Goal: Check status: Check status

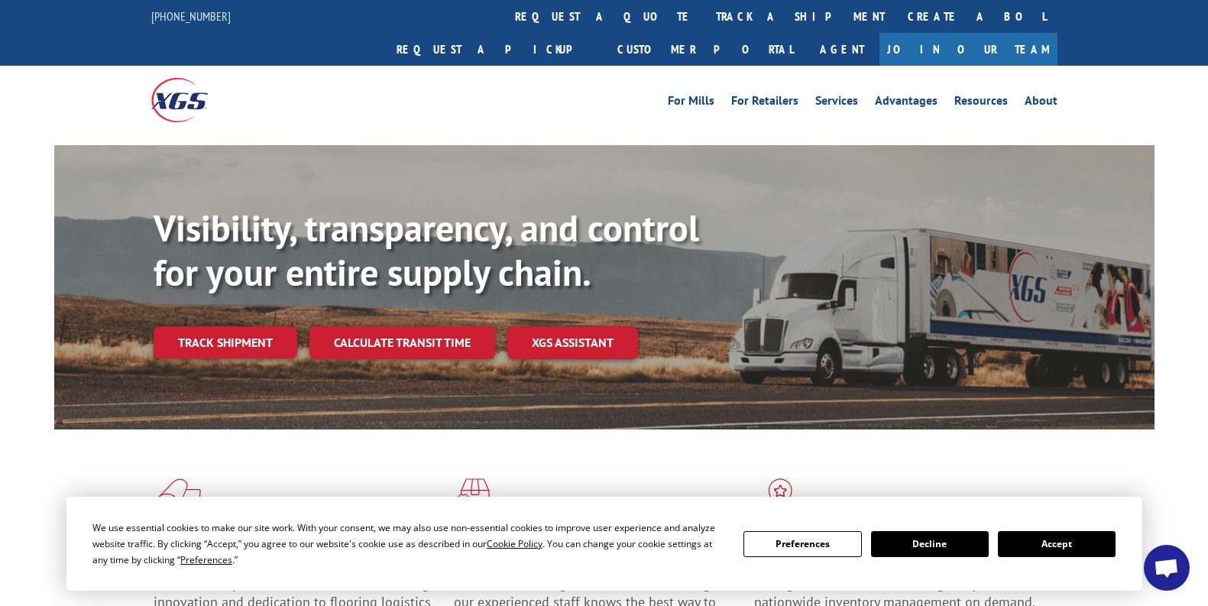
click at [1071, 536] on button "Accept" at bounding box center [1057, 544] width 118 height 26
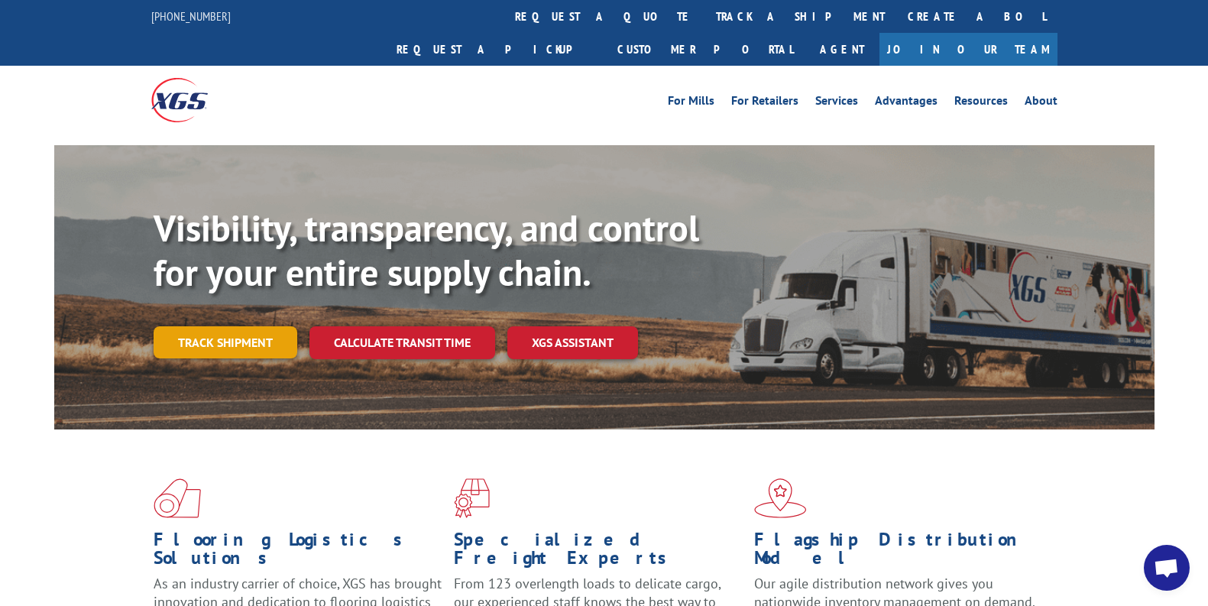
click at [192, 326] on link "Track shipment" at bounding box center [226, 342] width 144 height 32
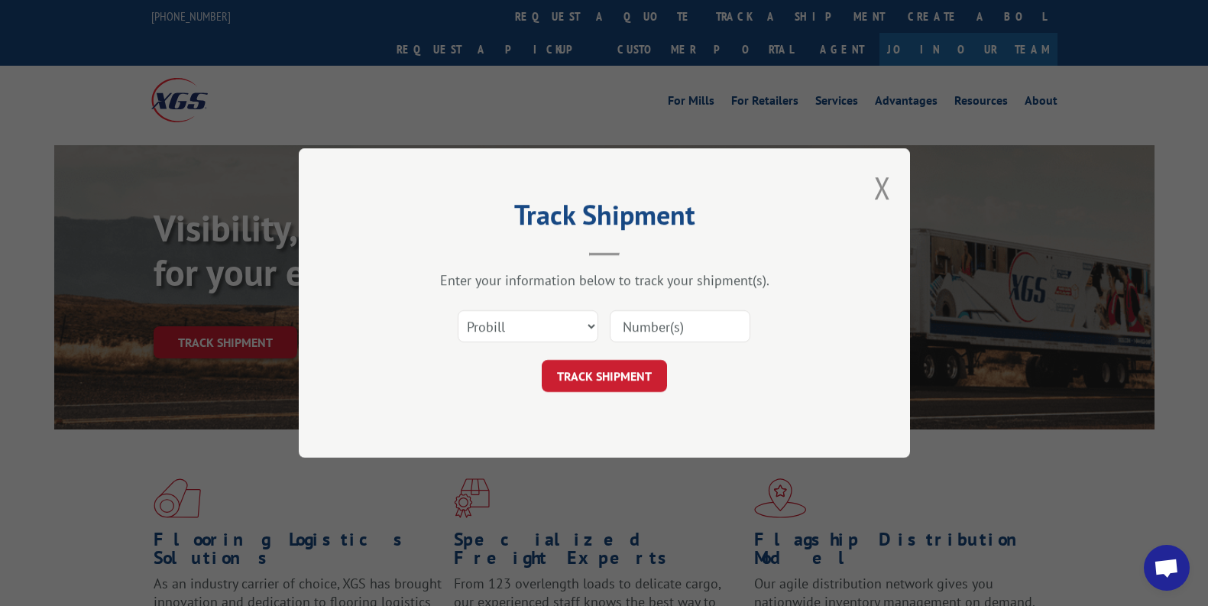
click at [660, 328] on input at bounding box center [680, 326] width 141 height 32
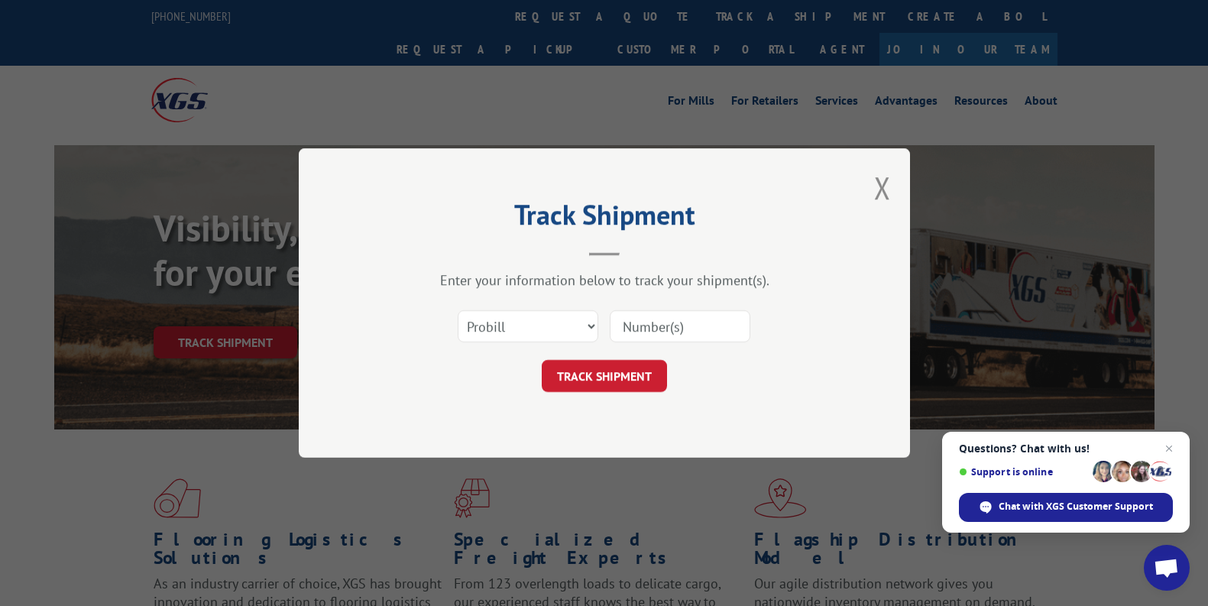
paste input "2840349"
type input "2840349"
click at [591, 390] on button "TRACK SHIPMENT" at bounding box center [604, 376] width 125 height 32
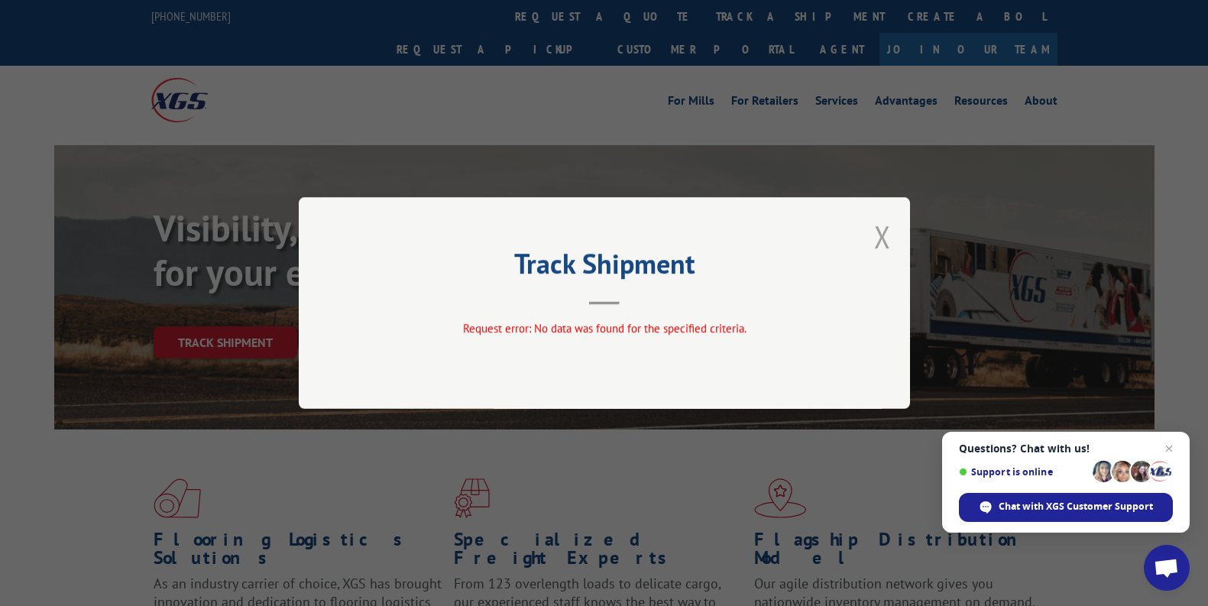
click at [883, 234] on button "Close modal" at bounding box center [882, 236] width 17 height 40
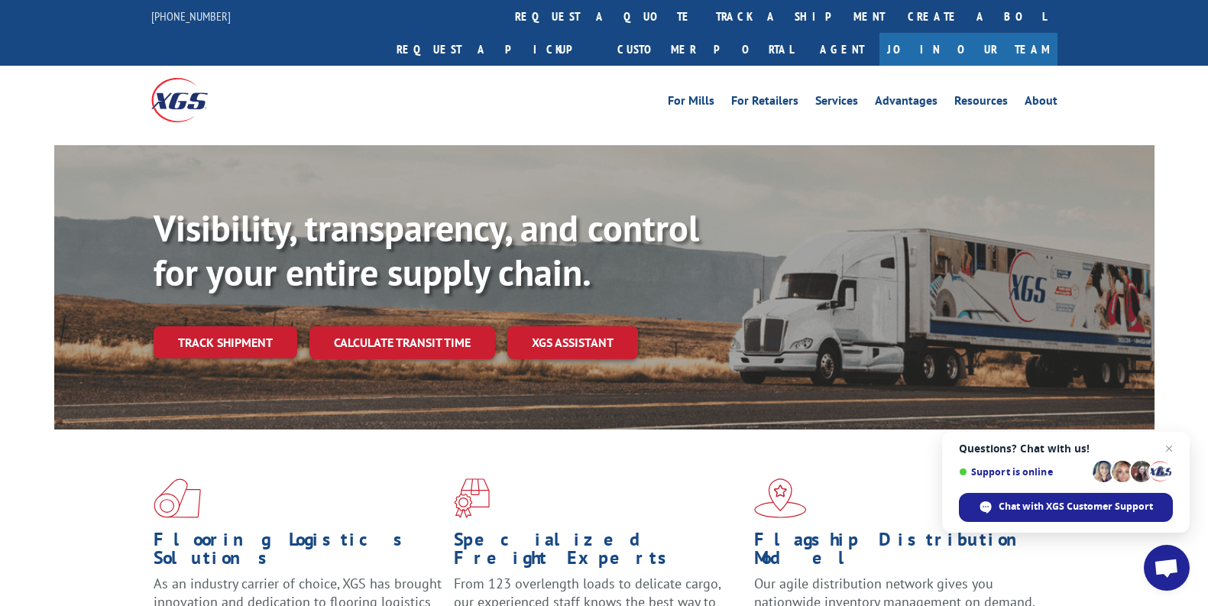
click at [1170, 439] on span "Open chat" at bounding box center [1169, 448] width 18 height 18
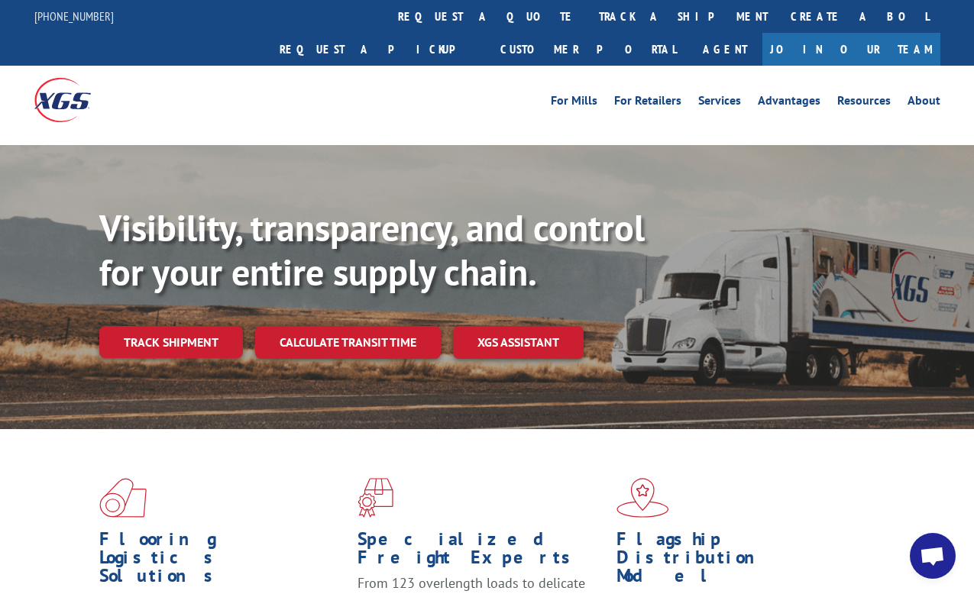
click at [141, 326] on link "Track shipment" at bounding box center [171, 342] width 144 height 32
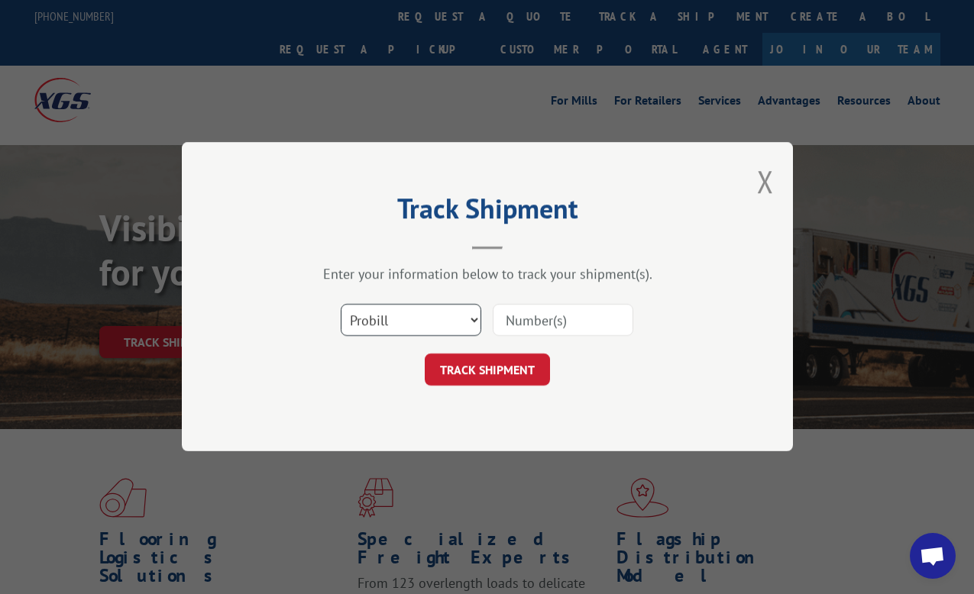
click at [440, 306] on select "Select category... Probill BOL PO" at bounding box center [411, 321] width 141 height 32
select select "bol"
click at [341, 305] on select "Select category... Probill BOL PO" at bounding box center [411, 321] width 141 height 32
click at [511, 327] on input at bounding box center [563, 321] width 141 height 32
type input "53529577"
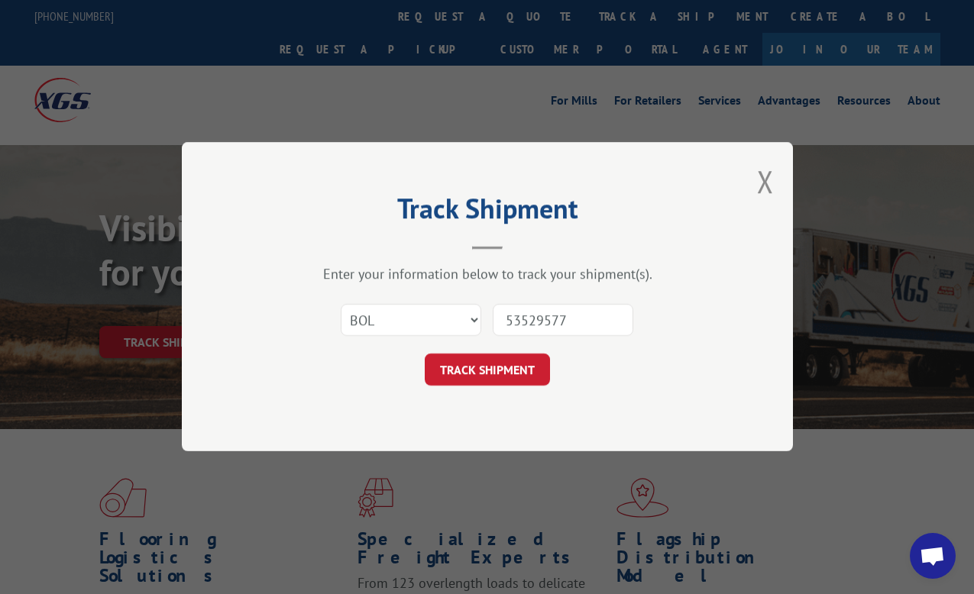
click button "TRACK SHIPMENT" at bounding box center [487, 370] width 125 height 32
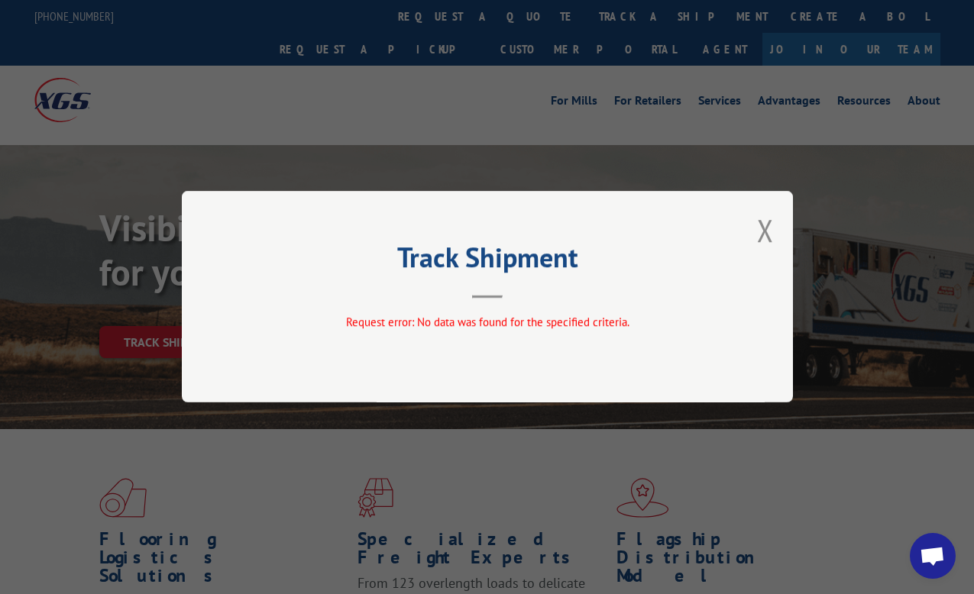
click at [768, 227] on button "Close modal" at bounding box center [765, 230] width 17 height 40
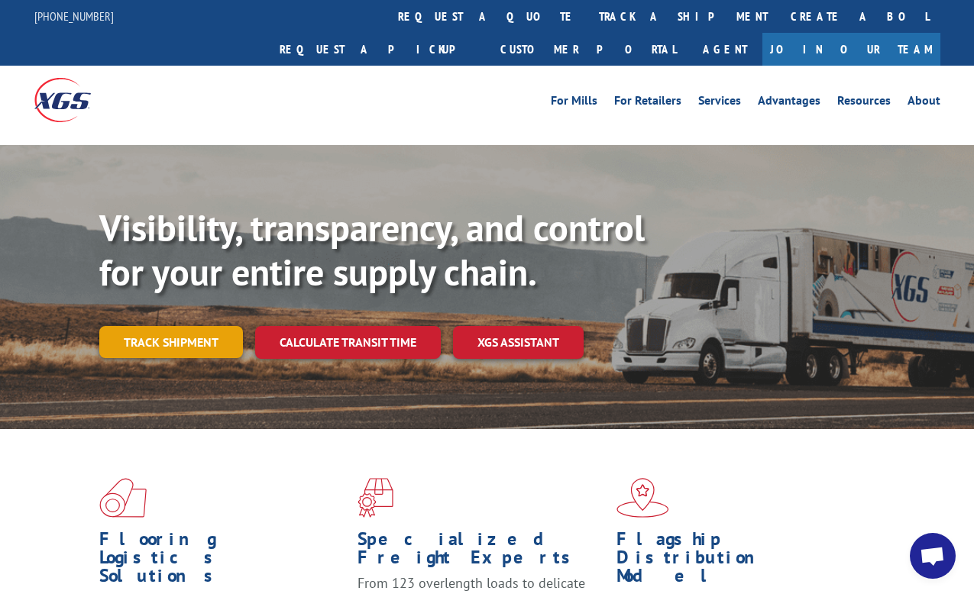
click at [181, 326] on link "Track shipment" at bounding box center [171, 342] width 144 height 32
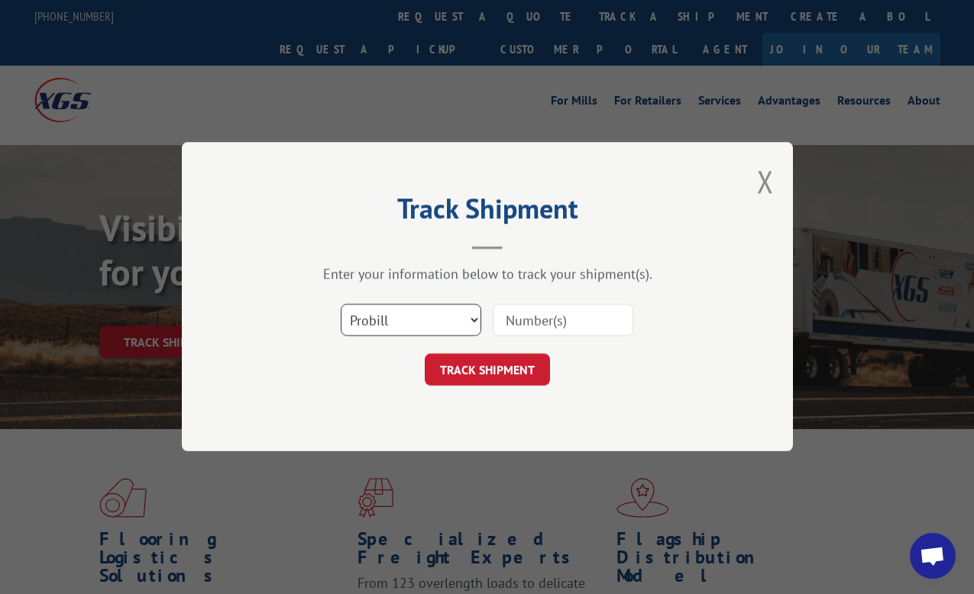
click at [428, 321] on select "Select category... Probill BOL PO" at bounding box center [411, 321] width 141 height 32
select select "po"
click at [341, 305] on select "Select category... Probill BOL PO" at bounding box center [411, 321] width 141 height 32
click at [519, 316] on input at bounding box center [563, 321] width 141 height 32
type input "53529577"
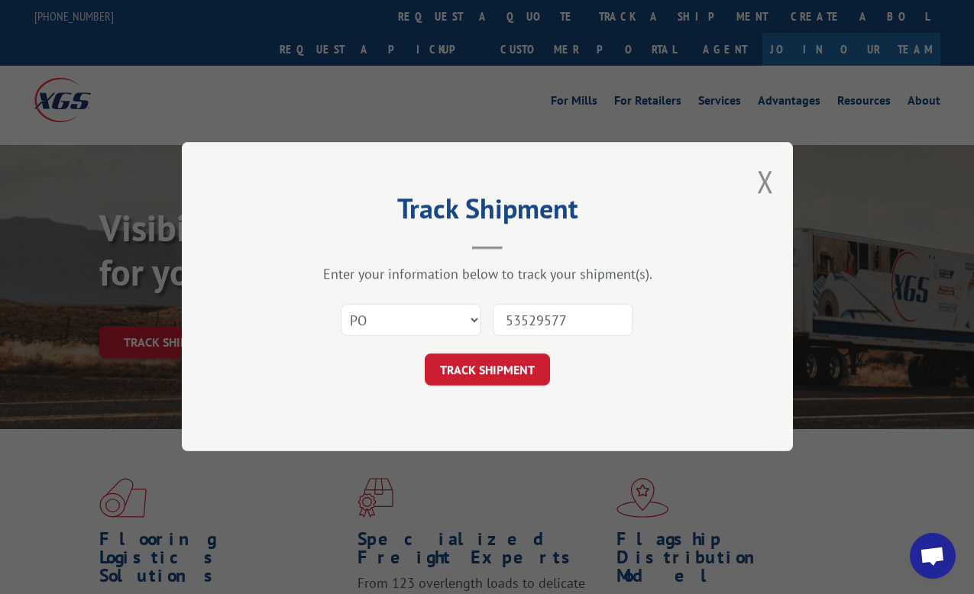
click button "TRACK SHIPMENT" at bounding box center [487, 370] width 125 height 32
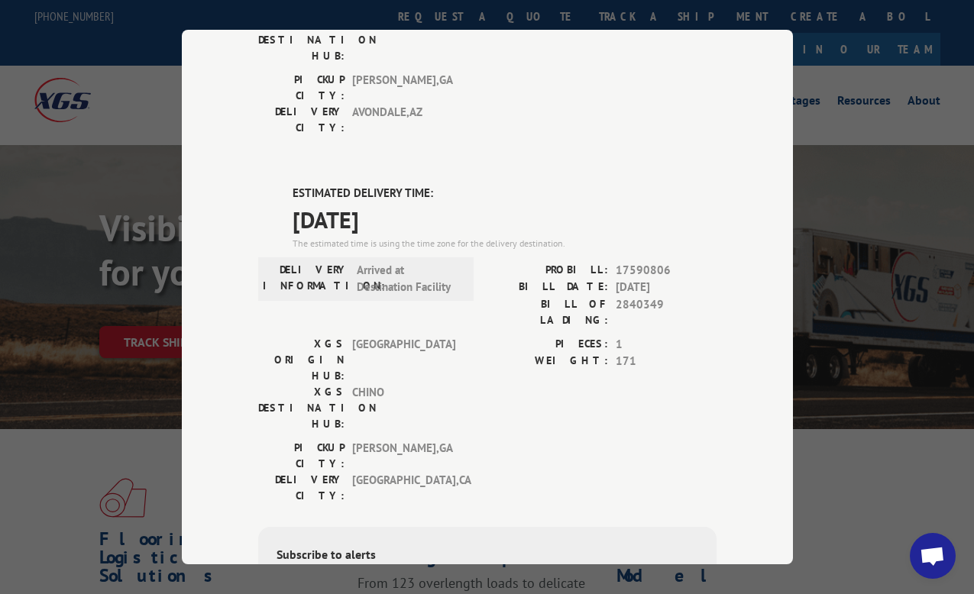
scroll to position [306, 0]
